Goal: Task Accomplishment & Management: Manage account settings

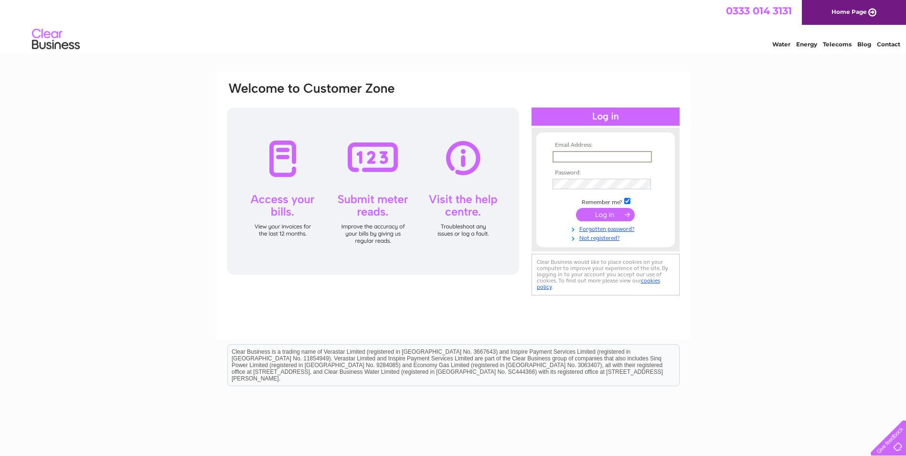
click at [563, 155] on input "text" at bounding box center [602, 156] width 99 height 11
paste input "purchase.ledger@dyson-energy.co.uk"
type input "purchase.ledger@dyson-energy.co.uk"
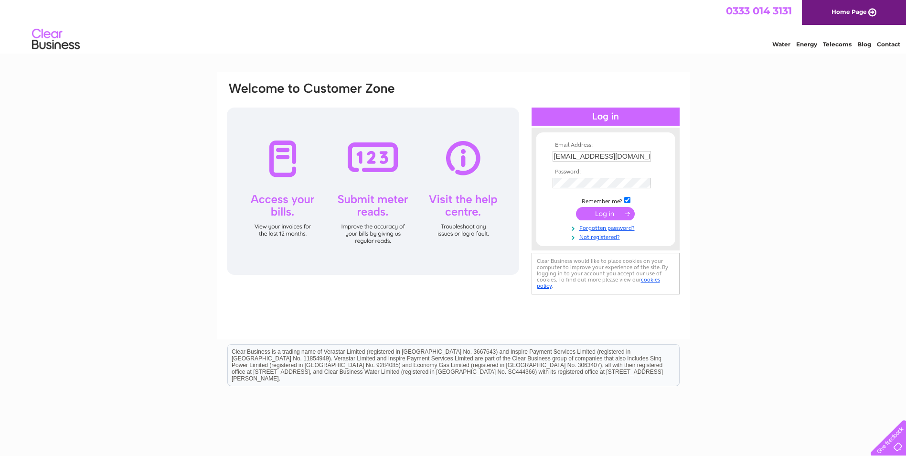
click at [603, 215] on input "submit" at bounding box center [605, 213] width 59 height 13
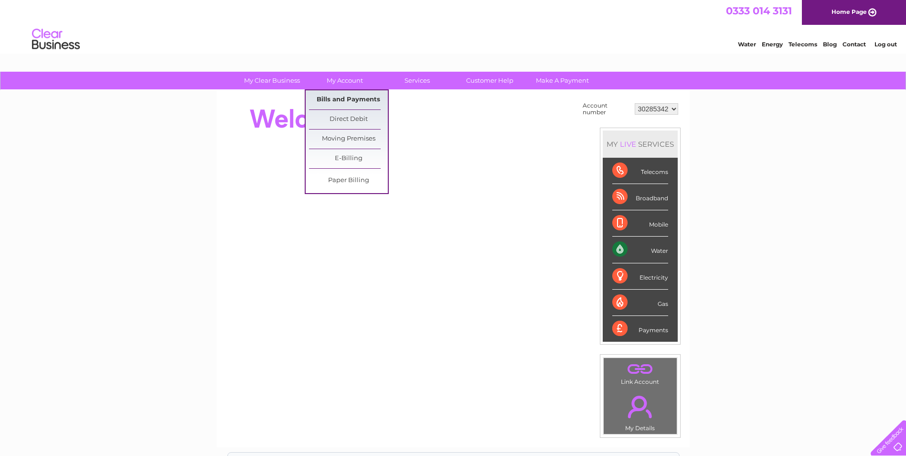
click at [338, 98] on link "Bills and Payments" at bounding box center [348, 99] width 79 height 19
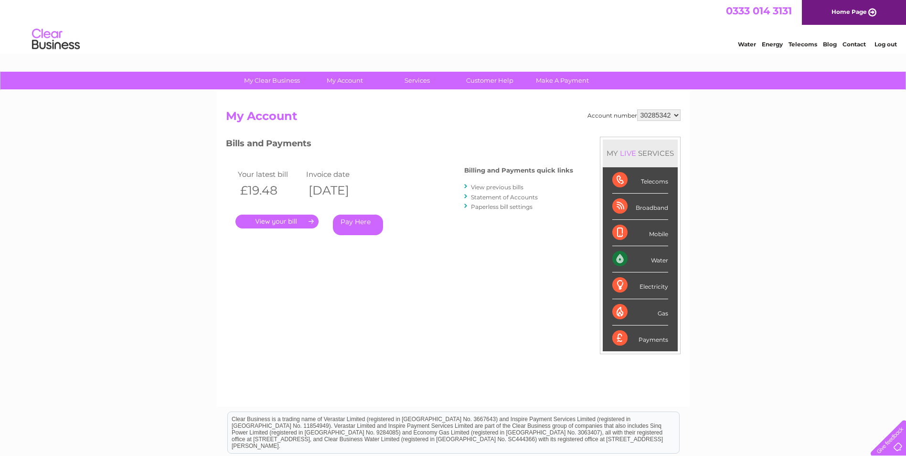
click at [276, 222] on link "." at bounding box center [277, 222] width 83 height 14
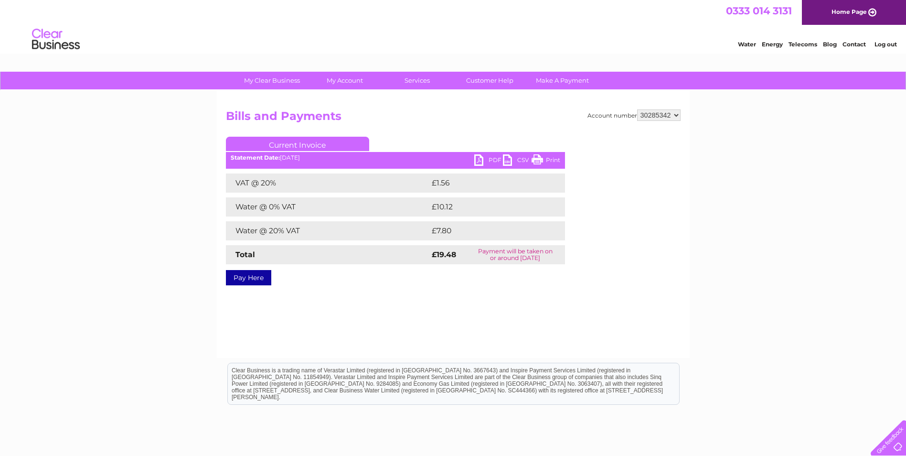
click at [478, 162] on link "PDF" at bounding box center [488, 161] width 29 height 14
click at [749, 264] on div "My Clear Business Login Details My Details My Preferences Link Account My Accou…" at bounding box center [453, 297] width 906 height 450
click at [889, 43] on link "Log out" at bounding box center [886, 44] width 22 height 7
